Goal: Information Seeking & Learning: Learn about a topic

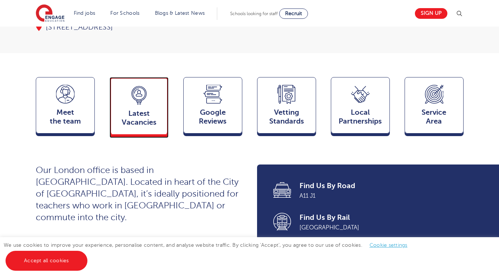
click at [157, 127] on span "Latest Vacancies" at bounding box center [139, 118] width 49 height 18
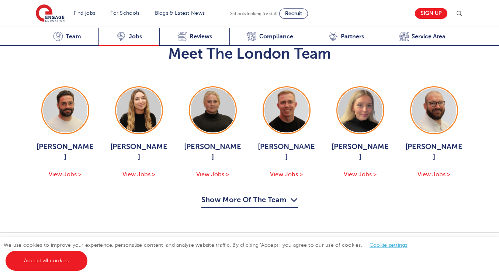
scroll to position [791, 0]
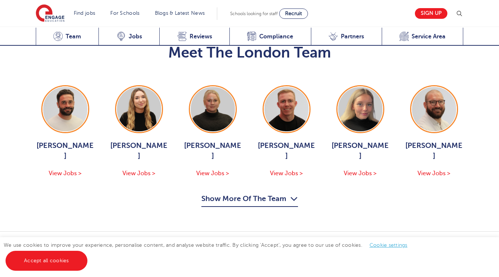
click at [236, 193] on button "Show More Of The Team" at bounding box center [249, 200] width 97 height 14
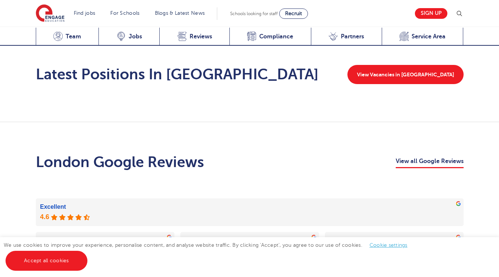
scroll to position [1550, 0]
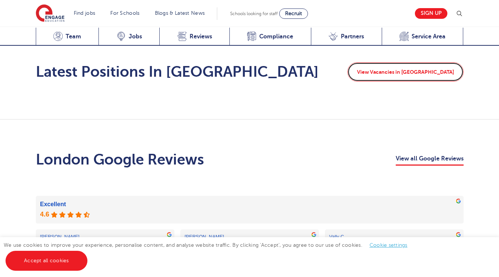
click at [412, 62] on link "View Vacancies in London" at bounding box center [405, 71] width 116 height 19
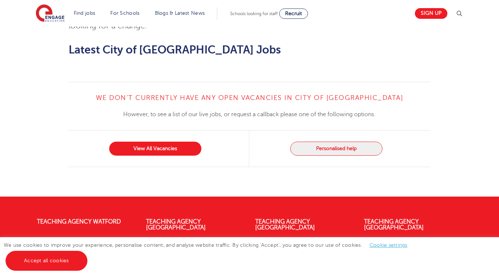
scroll to position [736, 0]
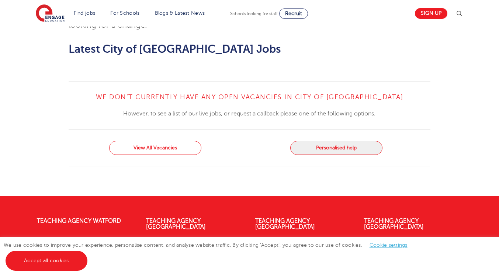
click at [159, 141] on link "View All Vacancies" at bounding box center [155, 148] width 92 height 14
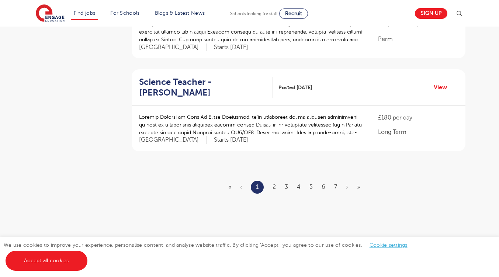
scroll to position [868, 0]
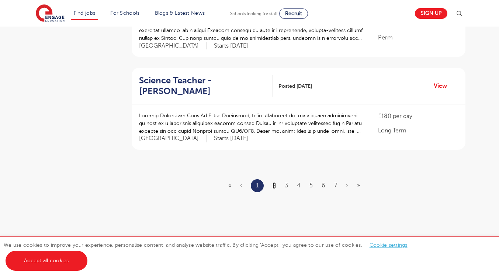
click at [274, 182] on link "2" at bounding box center [274, 185] width 3 height 7
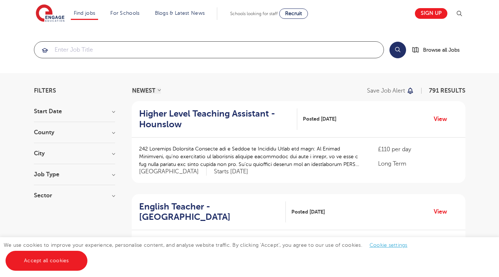
click at [227, 52] on input "search" at bounding box center [208, 50] width 349 height 16
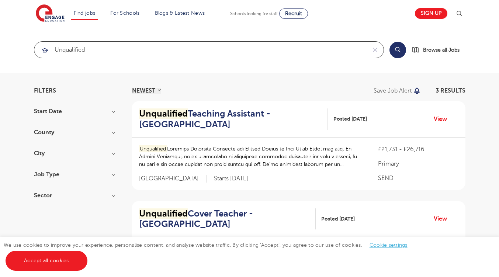
type input "unqualified"
click at [396, 52] on button "Search" at bounding box center [397, 50] width 17 height 17
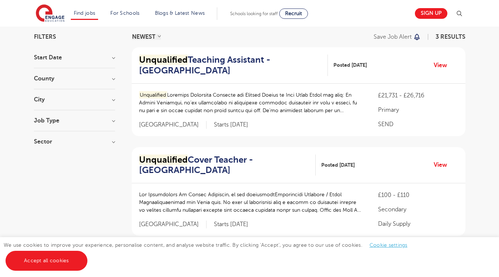
scroll to position [53, 0]
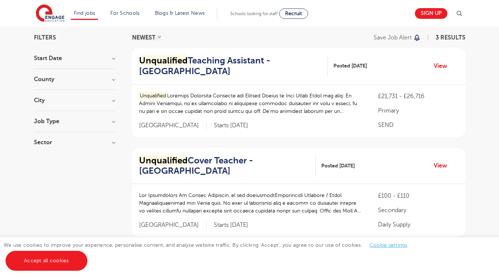
click at [340, 116] on div "Unqualified" at bounding box center [251, 107] width 225 height 31
click at [332, 103] on p "Unqualified" at bounding box center [251, 103] width 225 height 23
click at [315, 103] on p "Unqualified" at bounding box center [251, 103] width 225 height 23
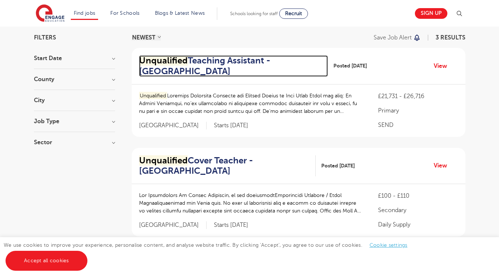
click at [205, 60] on h2 "Unqualified Teaching Assistant - Leeds" at bounding box center [230, 65] width 183 height 21
